Goal: Transaction & Acquisition: Purchase product/service

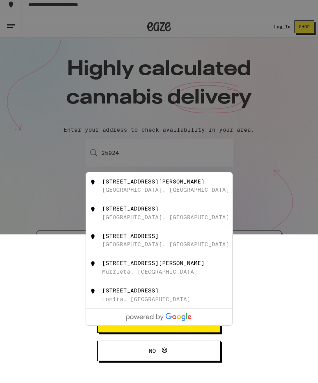
click at [145, 212] on div "[STREET_ADDRESS]" at bounding box center [130, 215] width 56 height 6
type input "[STREET_ADDRESS]"
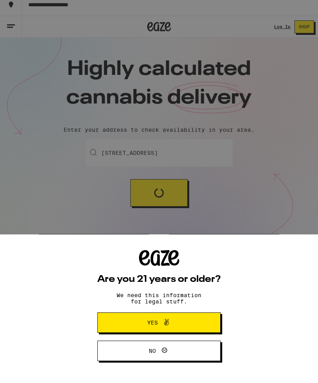
scroll to position [6, 0]
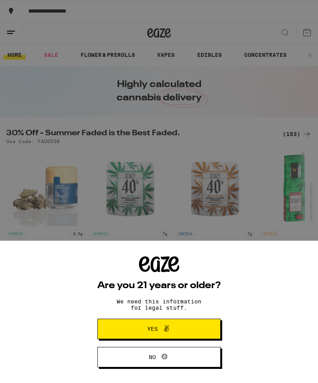
click at [191, 333] on button "Yes" at bounding box center [158, 329] width 123 height 20
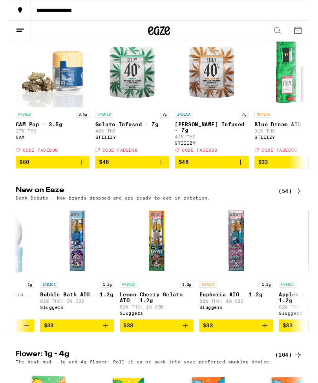
scroll to position [0, 228]
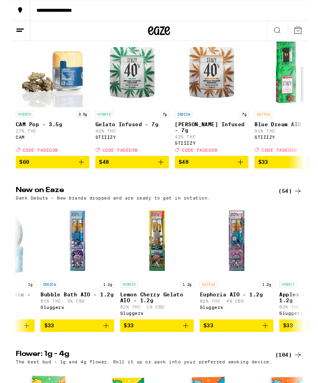
click at [185, 352] on icon "Add to bag" at bounding box center [186, 347] width 9 height 9
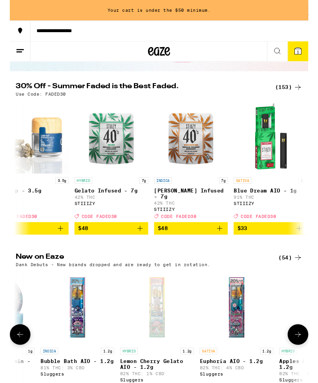
scroll to position [0, 0]
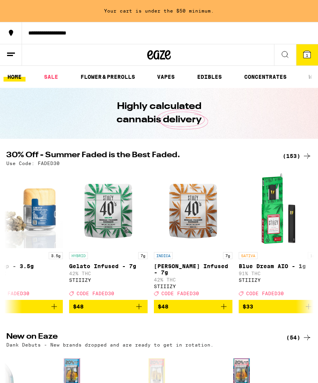
click at [287, 53] on icon at bounding box center [284, 54] width 9 height 9
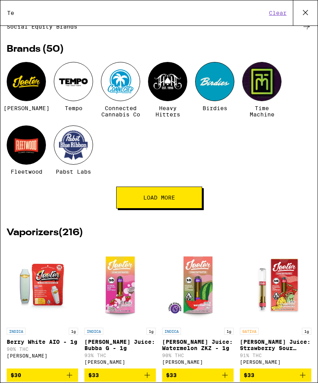
scroll to position [60, 0]
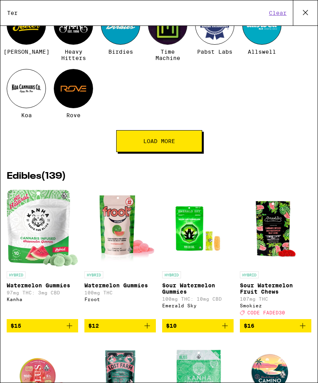
type input "Terp"
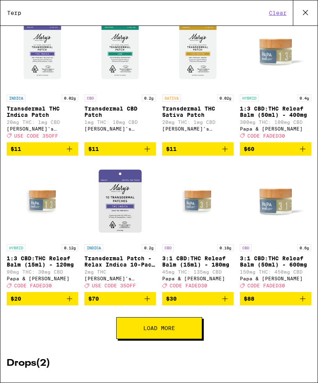
scroll to position [1914, 0]
